Goal: Transaction & Acquisition: Purchase product/service

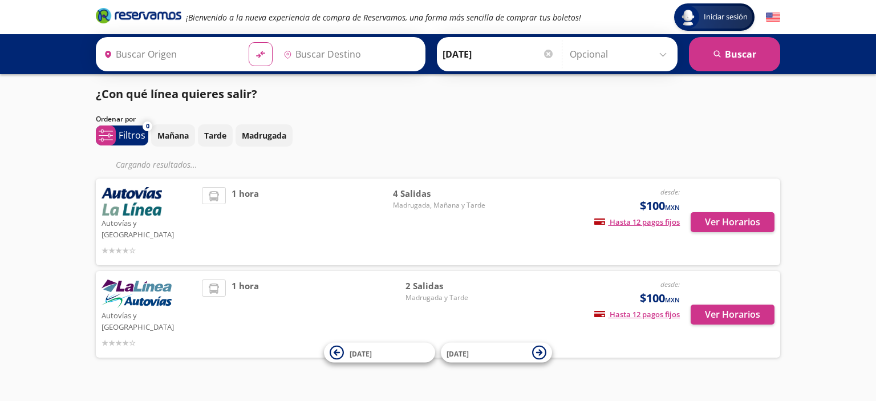
type input "[GEOGRAPHIC_DATA], [GEOGRAPHIC_DATA]"
type input "Pátzcuaro, [GEOGRAPHIC_DATA]"
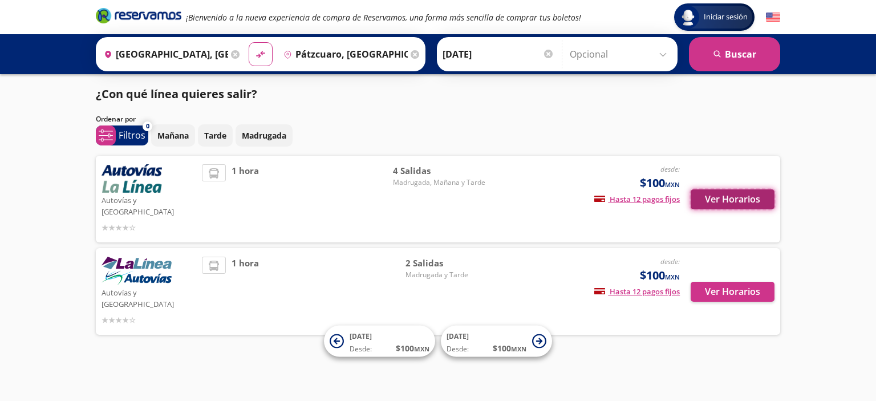
click at [713, 198] on button "Ver Horarios" at bounding box center [733, 199] width 84 height 20
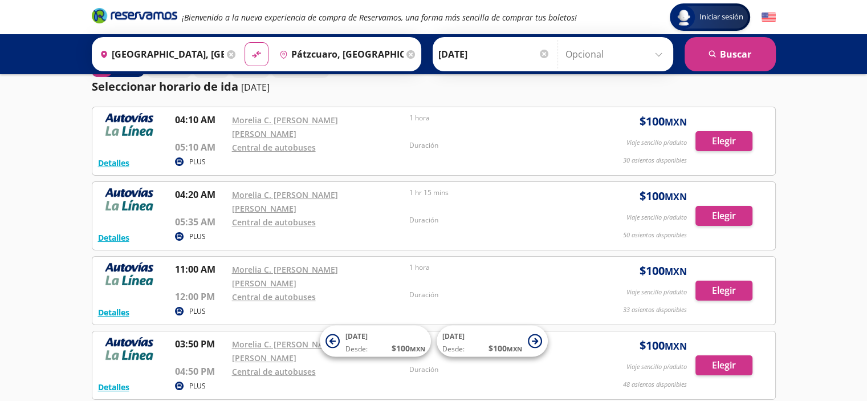
scroll to position [35, 0]
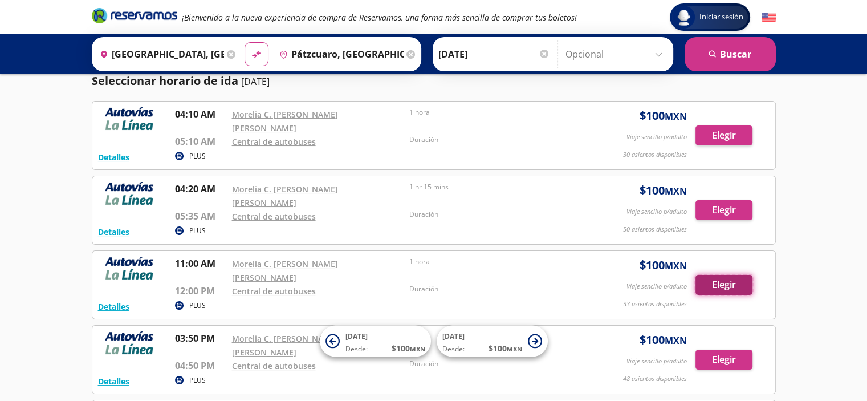
click at [734, 275] on button "Elegir" at bounding box center [724, 285] width 57 height 20
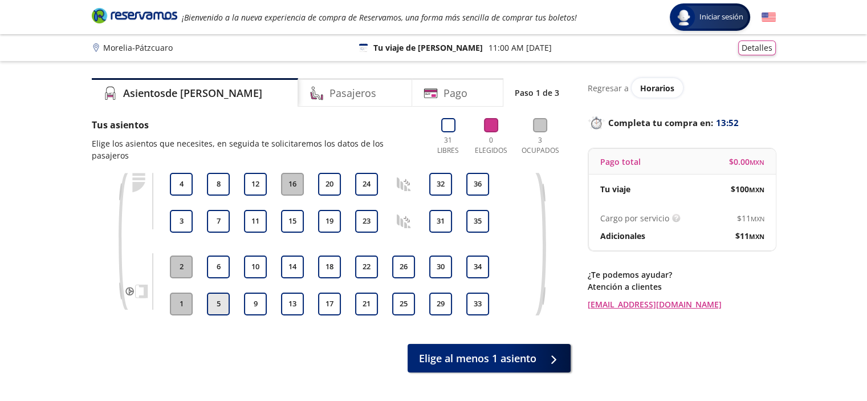
click at [228, 293] on button "5" at bounding box center [218, 304] width 23 height 23
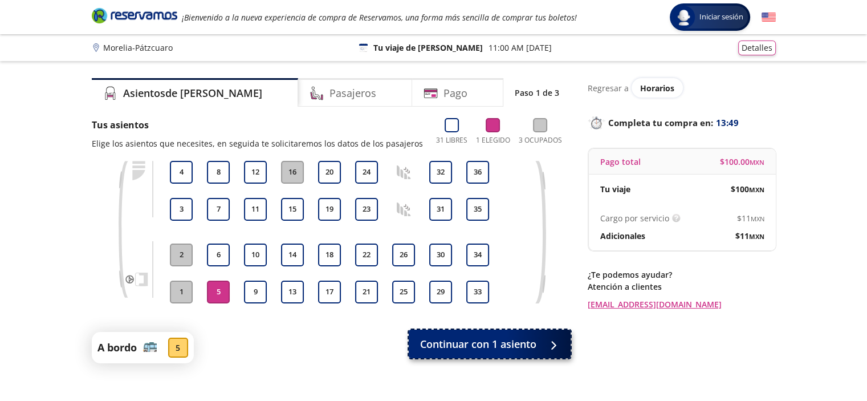
click at [480, 351] on span "Continuar con 1 asiento" at bounding box center [478, 343] width 116 height 15
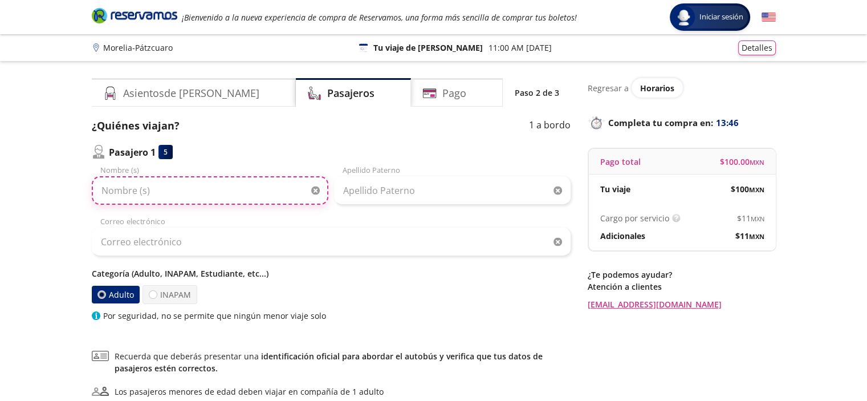
click at [278, 188] on input "Nombre (s)" at bounding box center [210, 190] width 237 height 29
type input "e"
type input "[PERSON_NAME]"
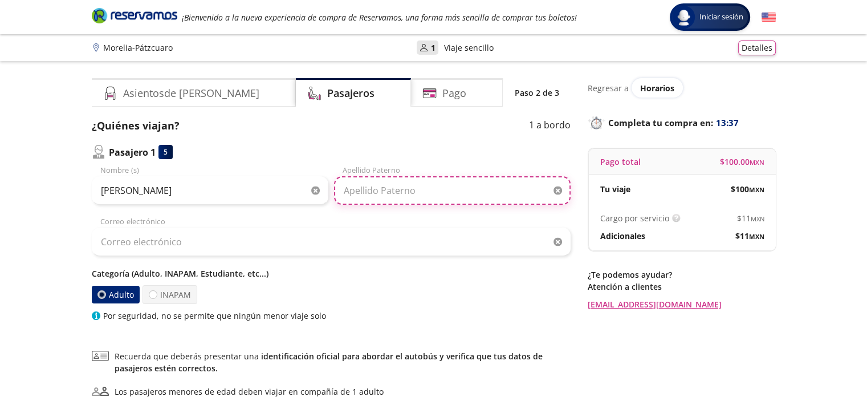
click at [396, 178] on input "Apellido Paterno" at bounding box center [452, 190] width 237 height 29
type input "CORTINA"
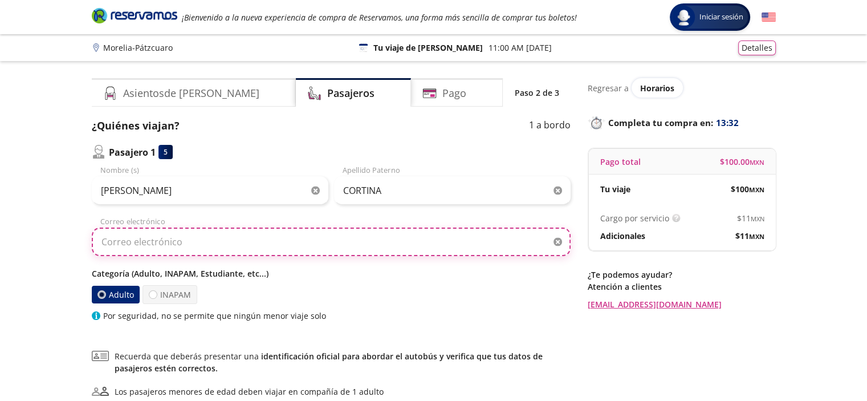
click at [325, 246] on input "Correo electrónico" at bounding box center [331, 242] width 479 height 29
type input "[EMAIL_ADDRESS][DOMAIN_NAME]"
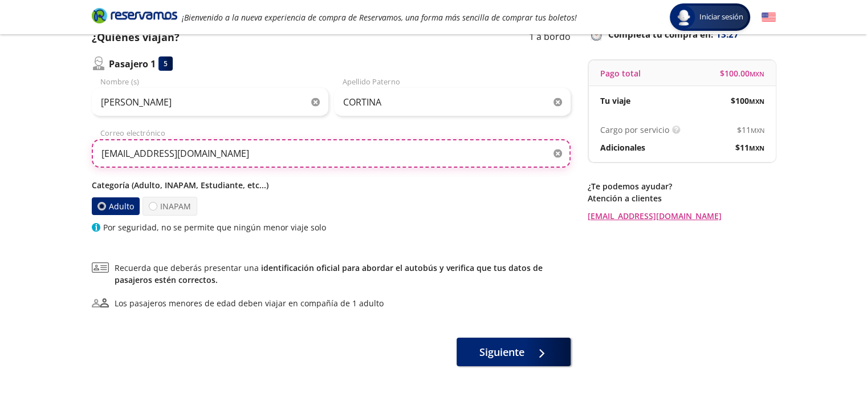
scroll to position [127, 0]
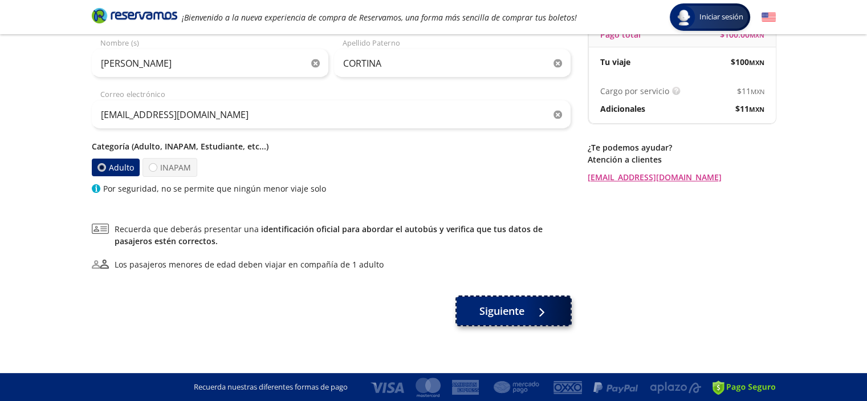
click at [506, 306] on span "Siguiente" at bounding box center [502, 310] width 45 height 15
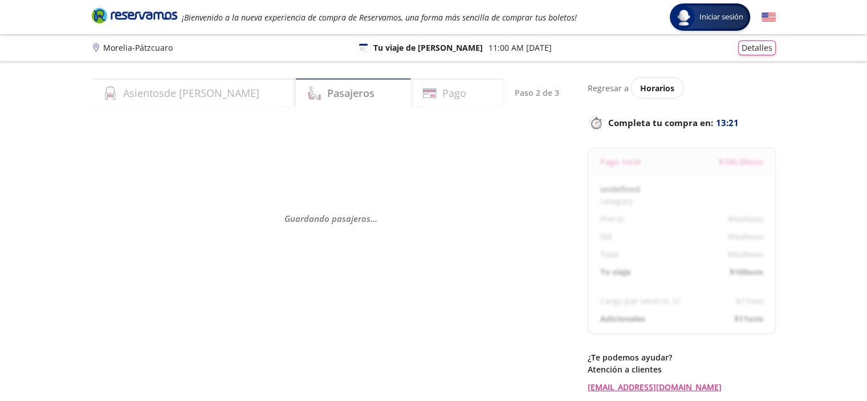
select select "MX"
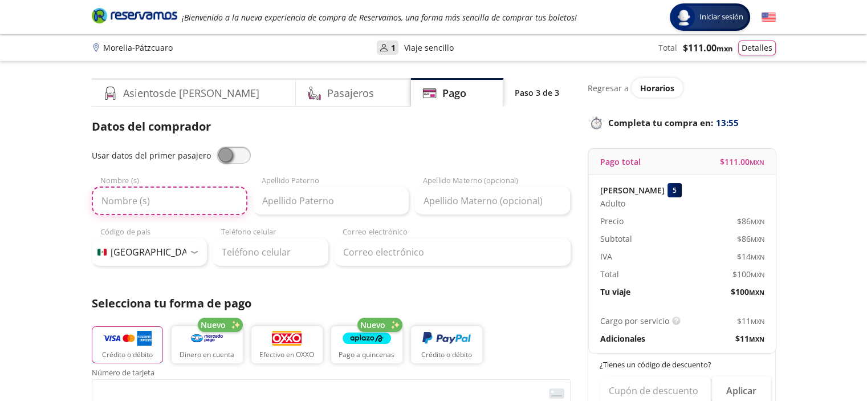
click at [187, 195] on input "Nombre (s)" at bounding box center [170, 200] width 156 height 29
type input "[PERSON_NAME]"
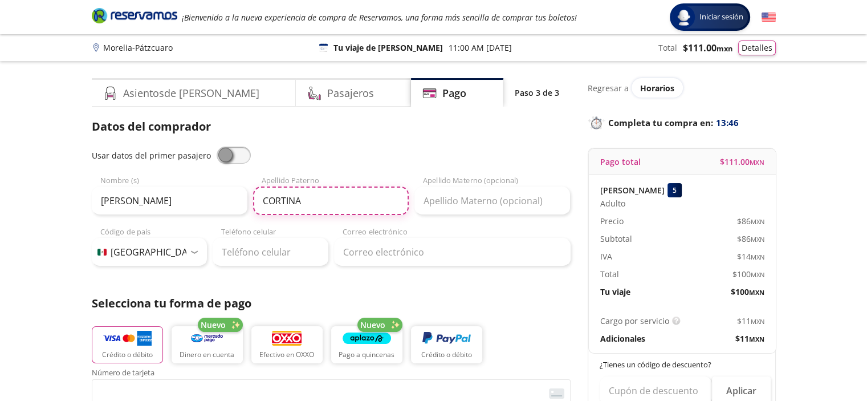
type input "CORTINA"
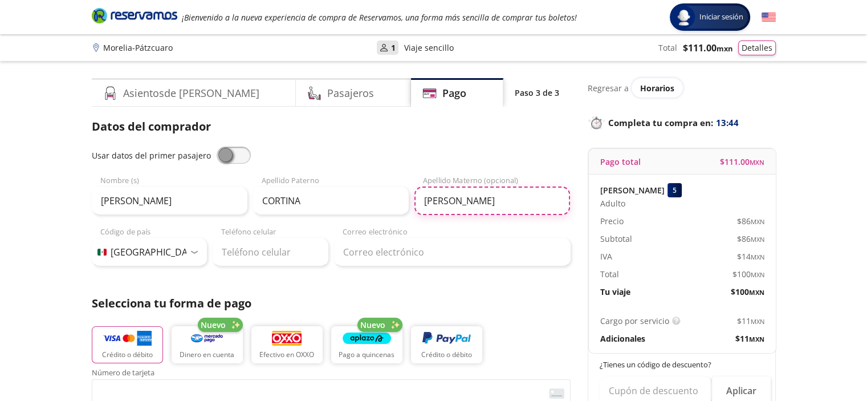
type input "[PERSON_NAME]"
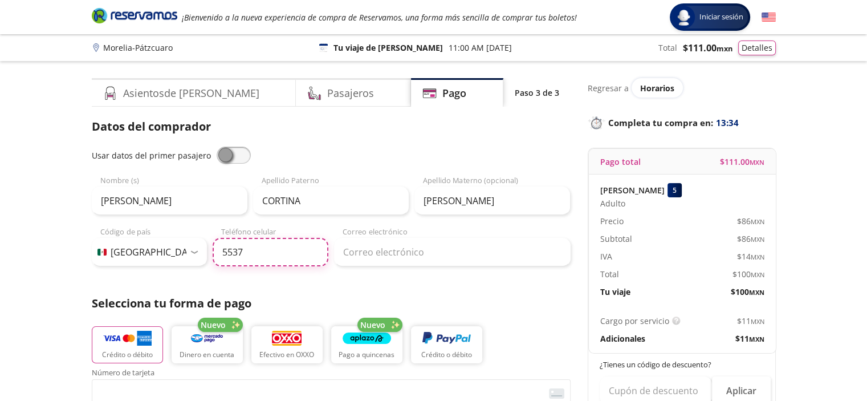
type input "55 3781 9400"
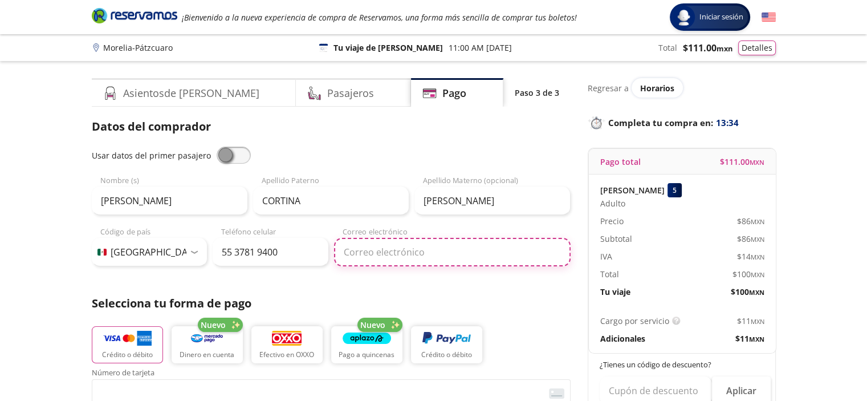
click at [370, 255] on input "Correo electrónico" at bounding box center [452, 252] width 237 height 29
type input "[EMAIL_ADDRESS][DOMAIN_NAME]"
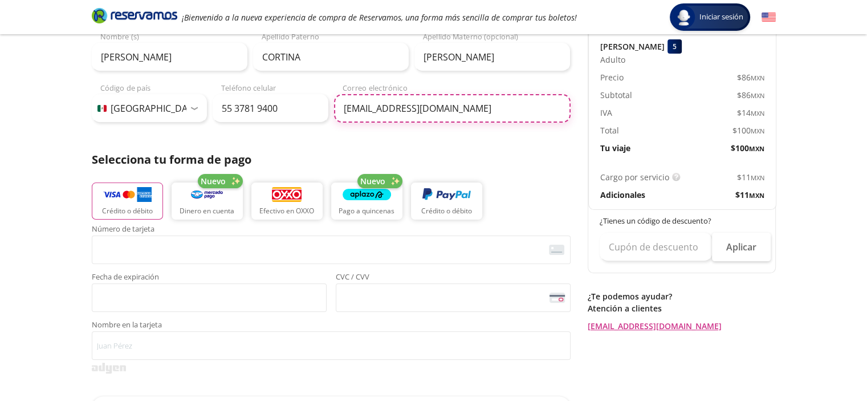
scroll to position [145, 0]
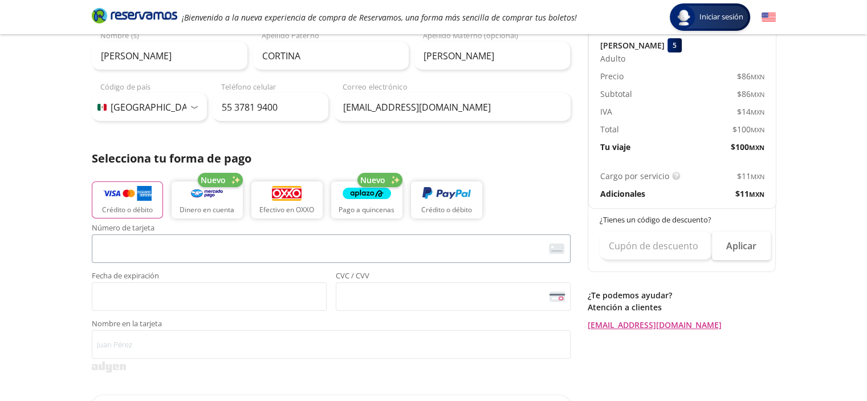
click at [260, 235] on span "<p>Your browser does not support iframes.</p>" at bounding box center [331, 248] width 479 height 29
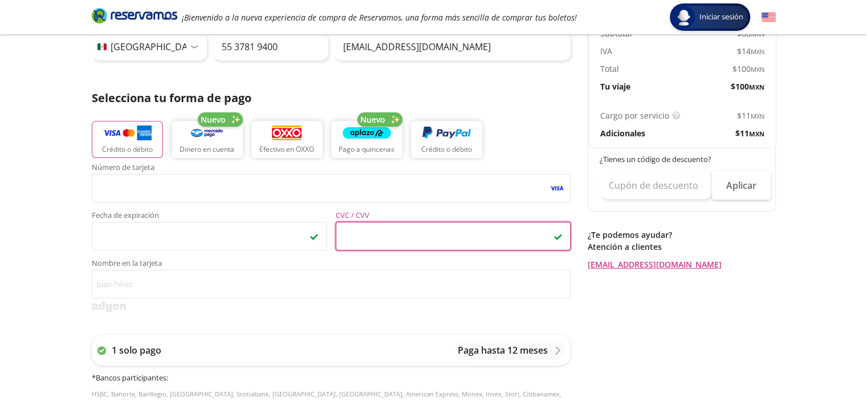
scroll to position [207, 0]
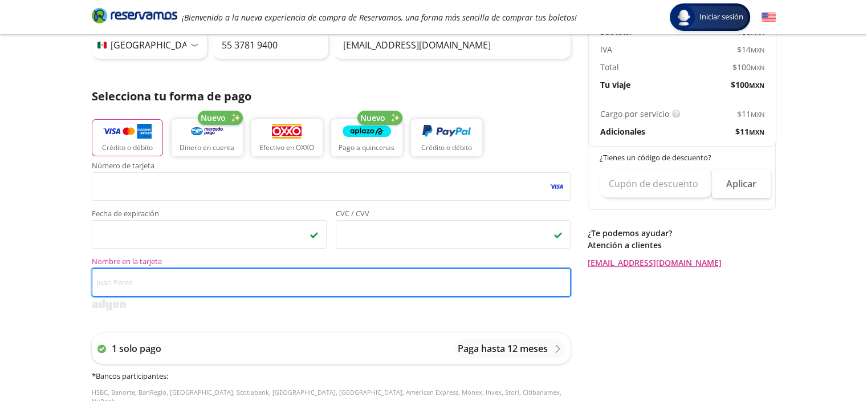
click at [323, 273] on input "Nombre en la tarjeta" at bounding box center [331, 282] width 479 height 29
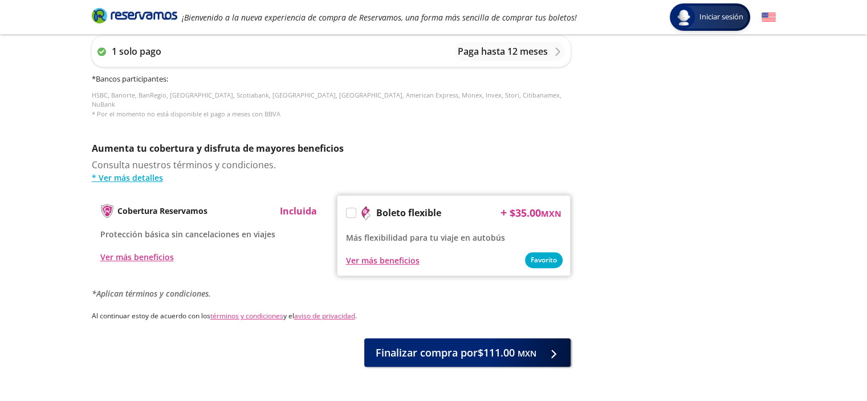
scroll to position [511, 0]
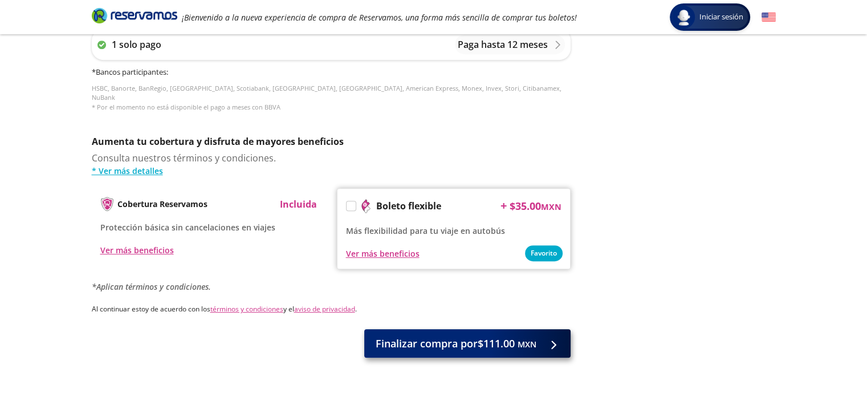
type input "[PERSON_NAME] [PERSON_NAME]"
click at [463, 336] on span "Finalizar compra por $111.00 MXN" at bounding box center [456, 343] width 161 height 15
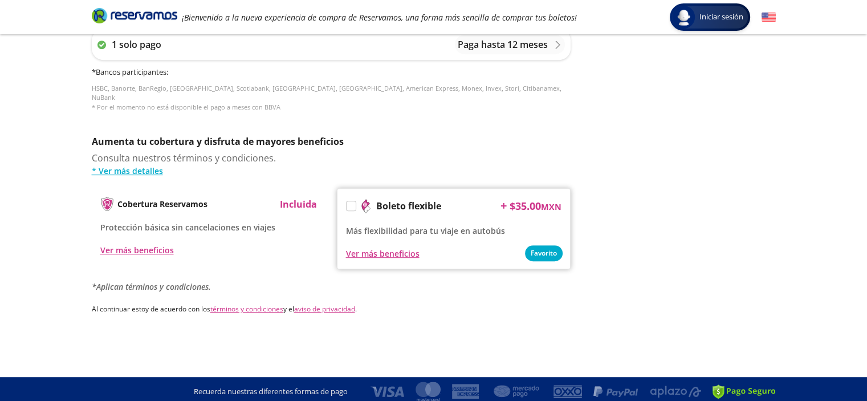
scroll to position [0, 0]
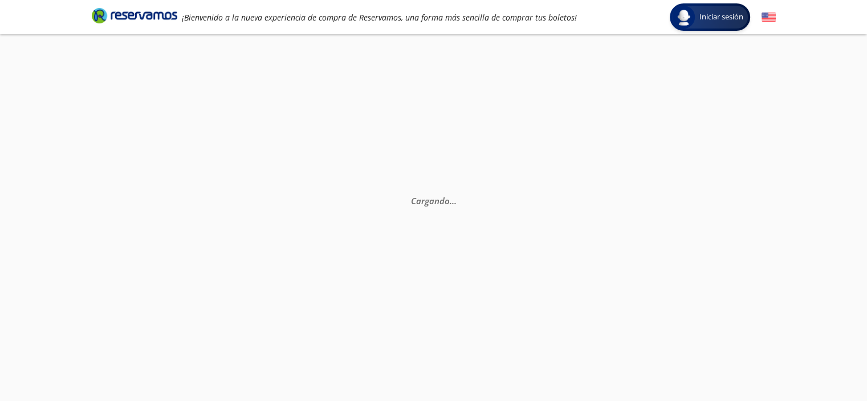
select select "MX"
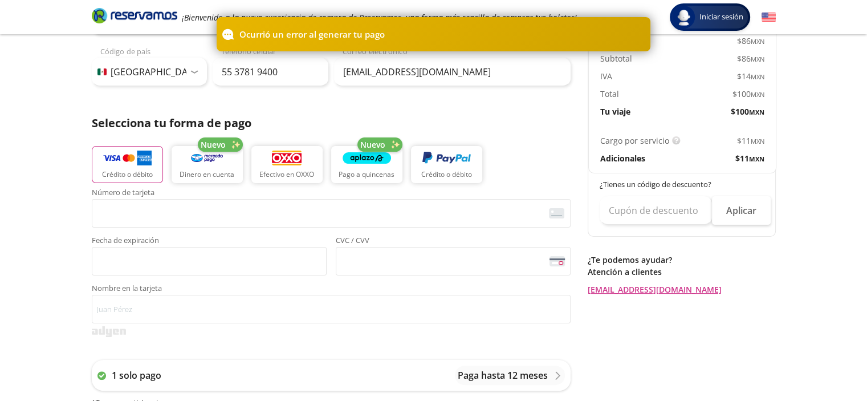
scroll to position [181, 0]
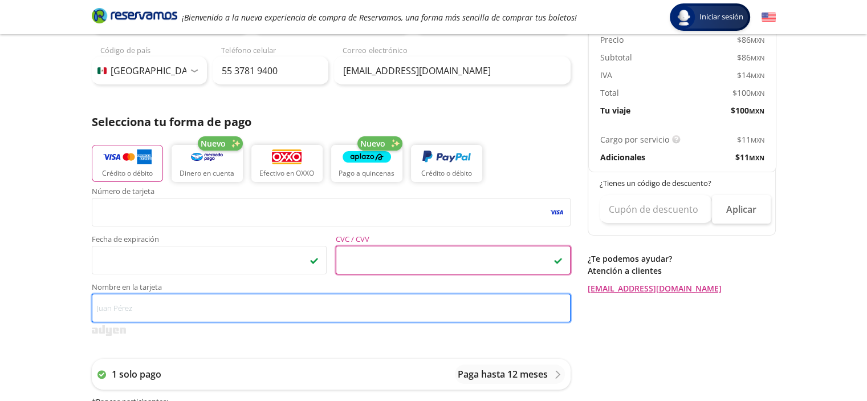
click at [230, 296] on input "Nombre en la tarjeta" at bounding box center [331, 308] width 479 height 29
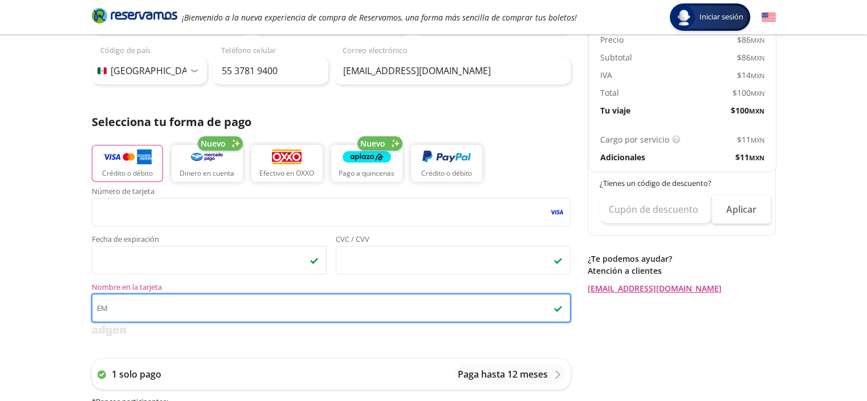
type input "E"
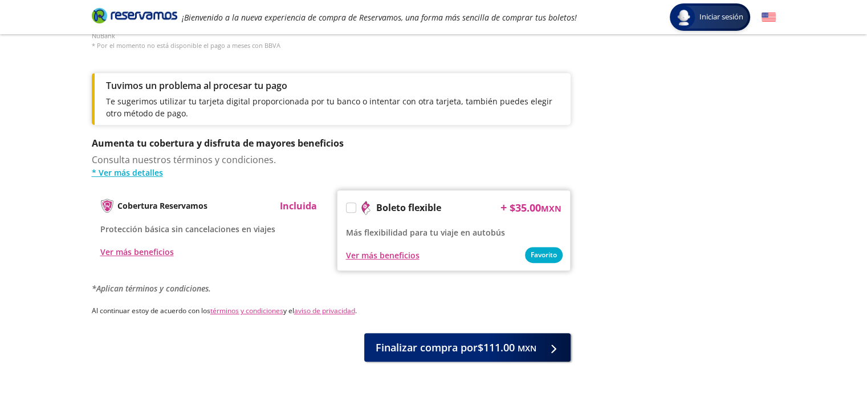
scroll to position [598, 0]
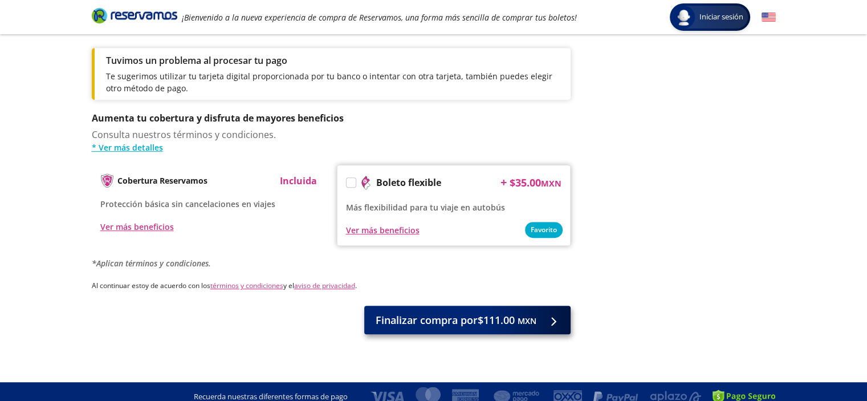
type input "[PERSON_NAME] AYLUARDO"
click at [452, 312] on span "Finalizar compra por $111.00 MXN" at bounding box center [456, 319] width 161 height 15
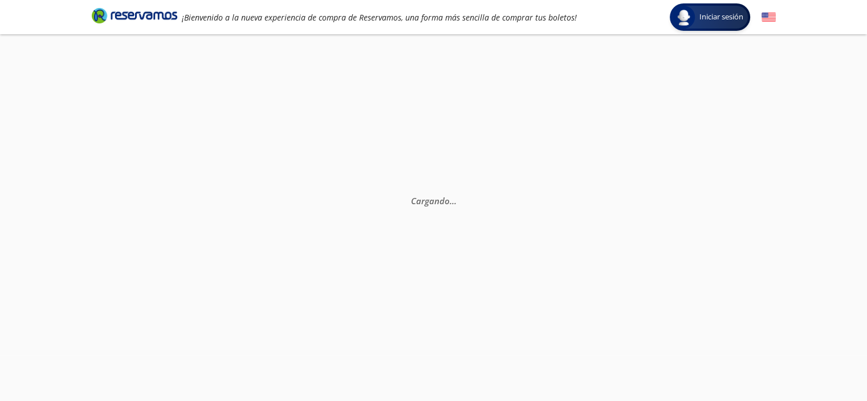
scroll to position [0, 0]
select select "MX"
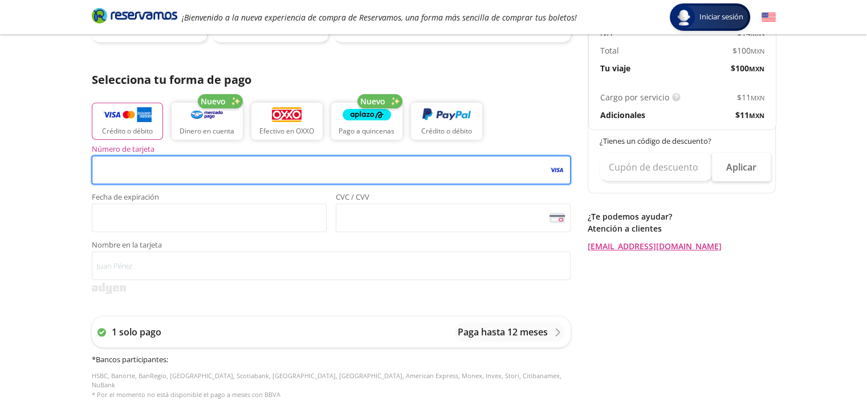
scroll to position [228, 0]
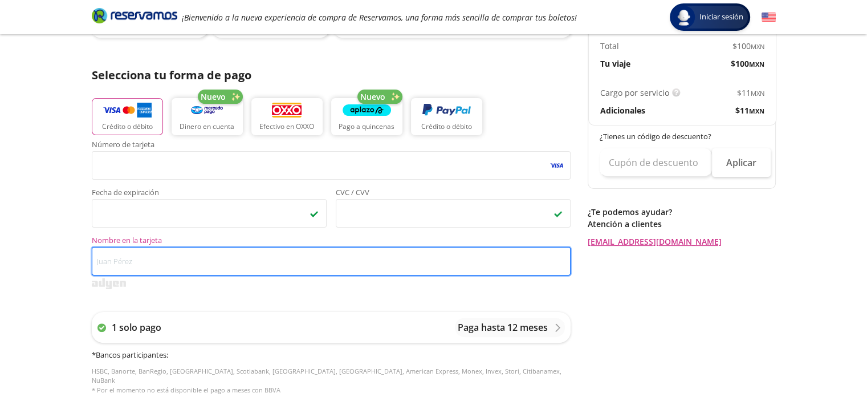
click at [246, 247] on input "Nombre en la tarjeta" at bounding box center [331, 261] width 479 height 29
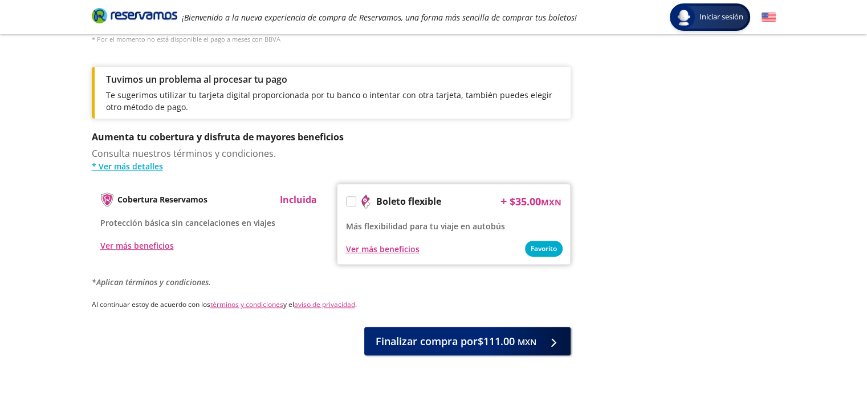
scroll to position [579, 0]
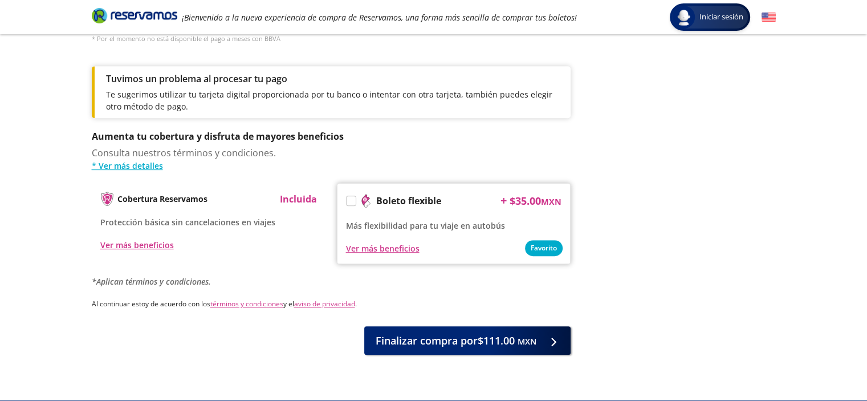
type input "[PERSON_NAME] ayluardo"
click at [458, 331] on span "Finalizar compra por $111.00 MXN" at bounding box center [456, 338] width 161 height 15
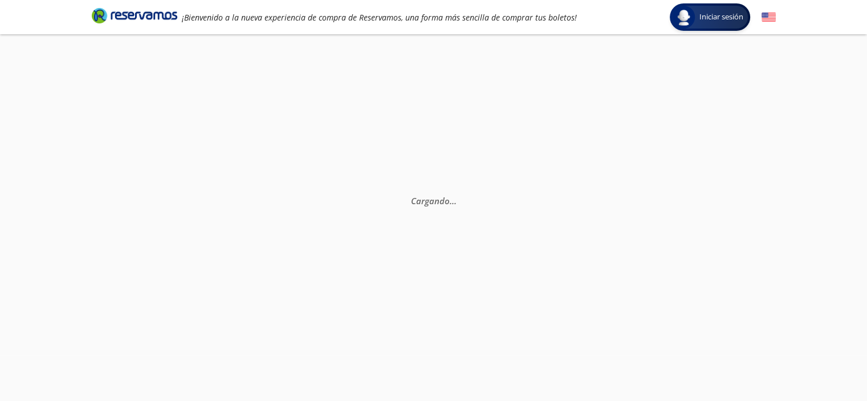
scroll to position [0, 0]
select select "MX"
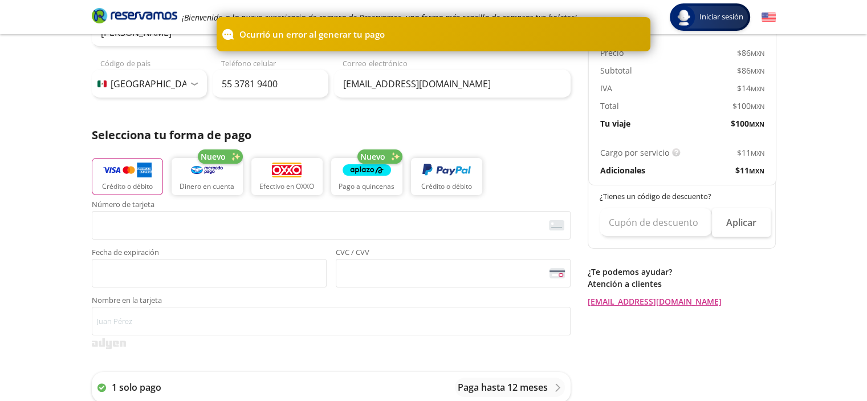
scroll to position [169, 0]
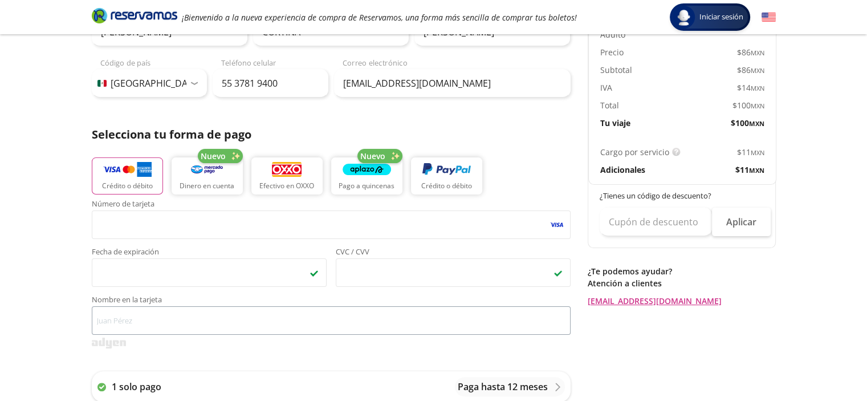
drag, startPoint x: 171, startPoint y: 303, endPoint x: 171, endPoint y: 311, distance: 8.0
click at [171, 311] on label "Nombre en la tarjeta" at bounding box center [331, 315] width 479 height 39
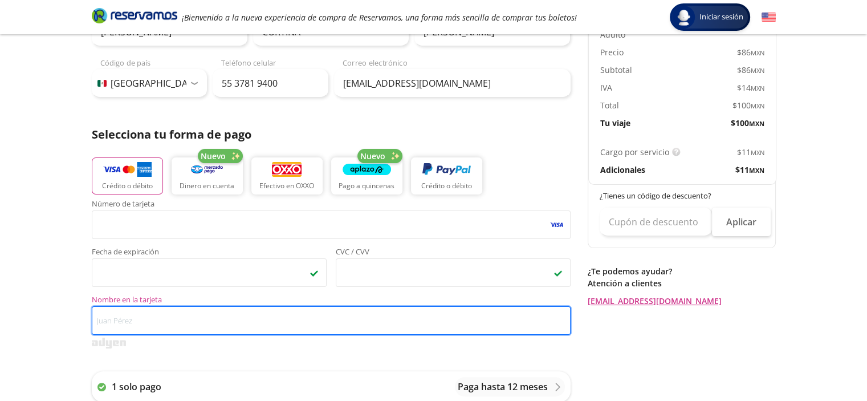
click at [171, 311] on input "Nombre en la tarjeta" at bounding box center [331, 320] width 479 height 29
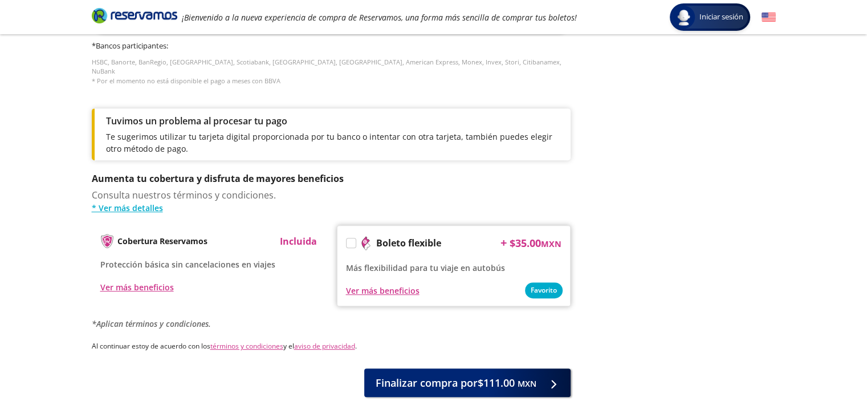
scroll to position [538, 0]
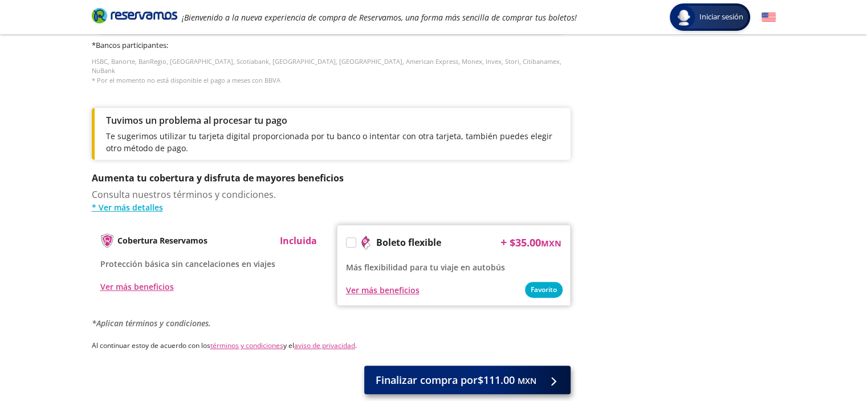
type input "[PERSON_NAME] ayluardo"
click at [462, 372] on span "Finalizar compra por $111.00 MXN" at bounding box center [456, 379] width 161 height 15
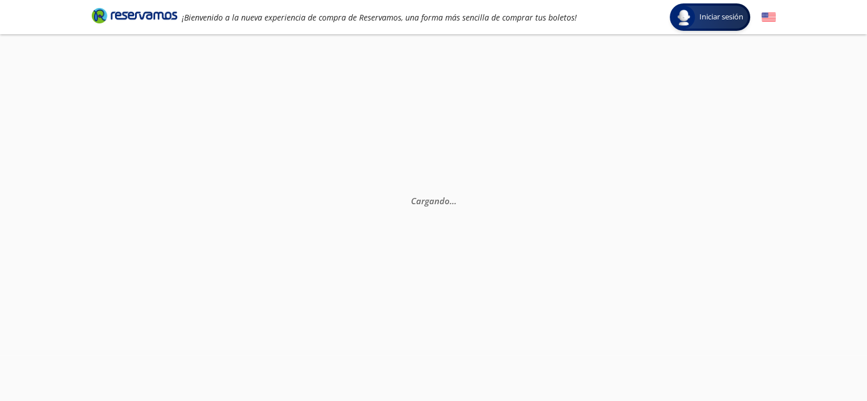
scroll to position [0, 0]
select select "MX"
